Goal: Information Seeking & Learning: Learn about a topic

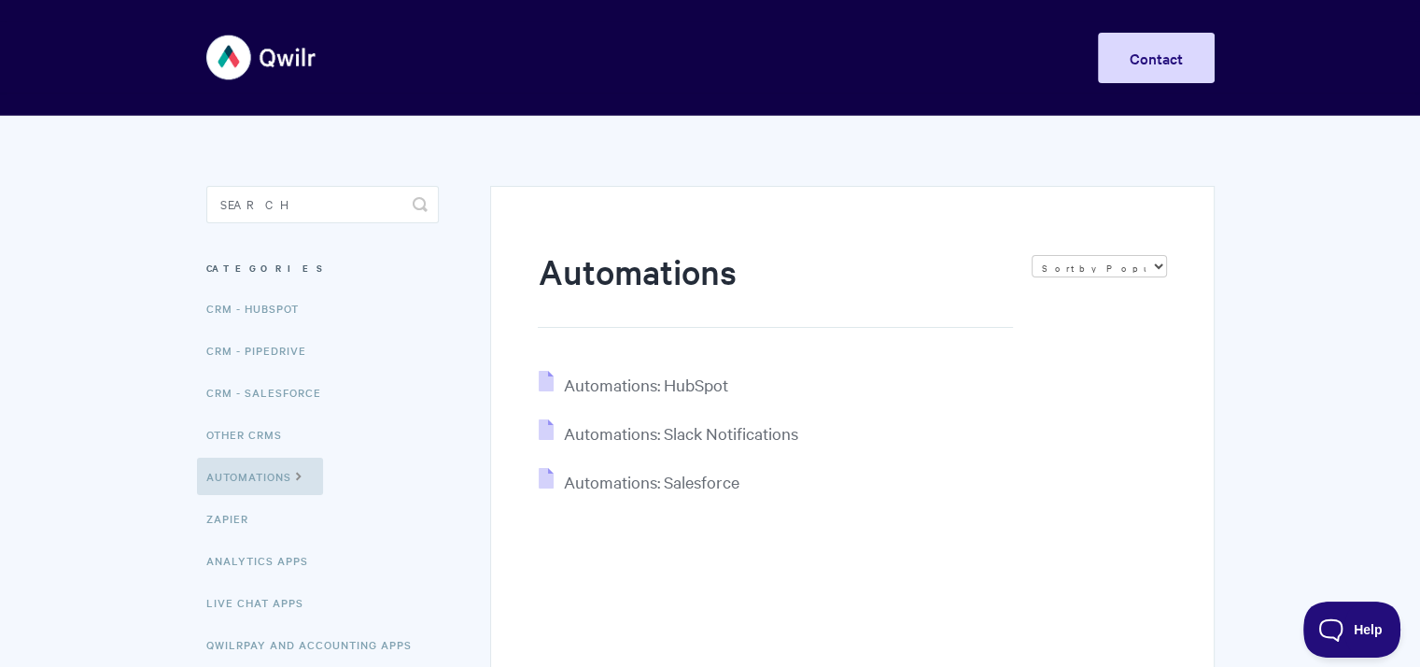
click at [228, 50] on img at bounding box center [261, 57] width 111 height 70
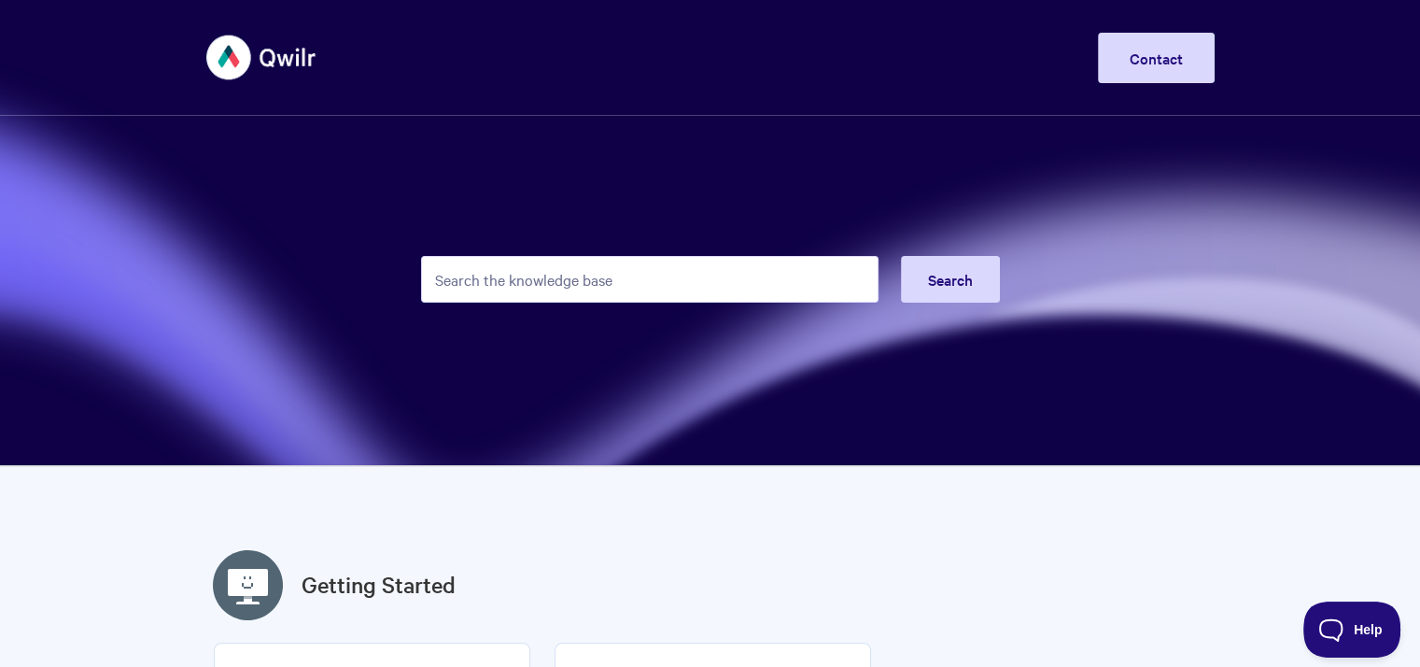
click at [258, 61] on img at bounding box center [261, 57] width 111 height 70
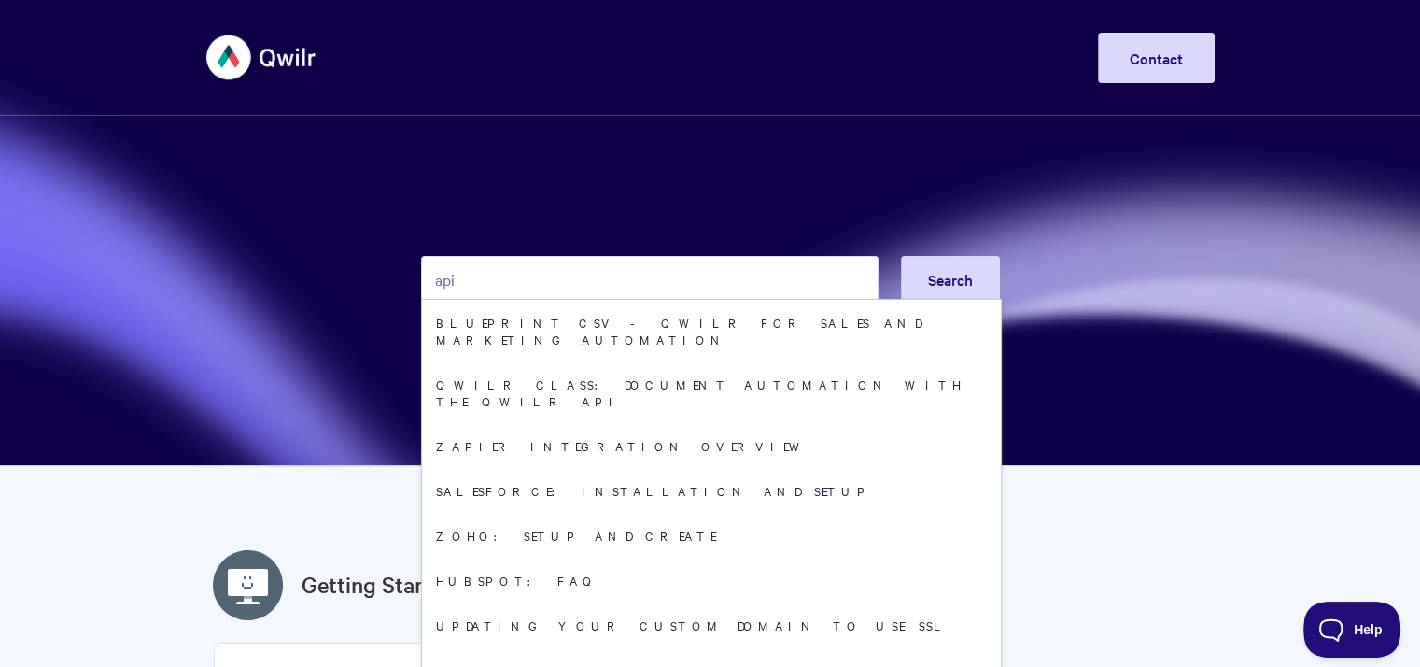
type input "api"
